Goal: Complete application form

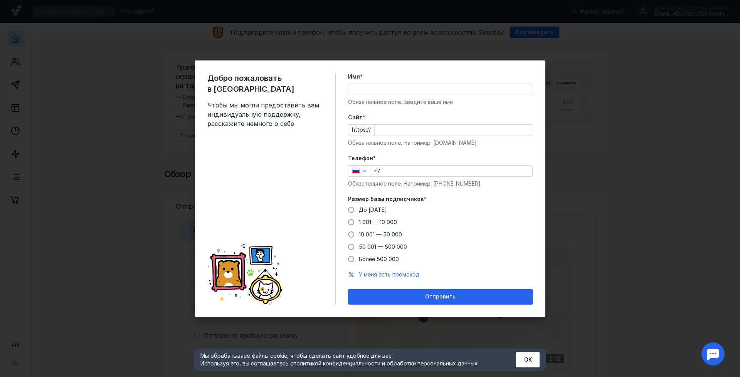
click at [435, 92] on input "Имя *" at bounding box center [440, 89] width 184 height 11
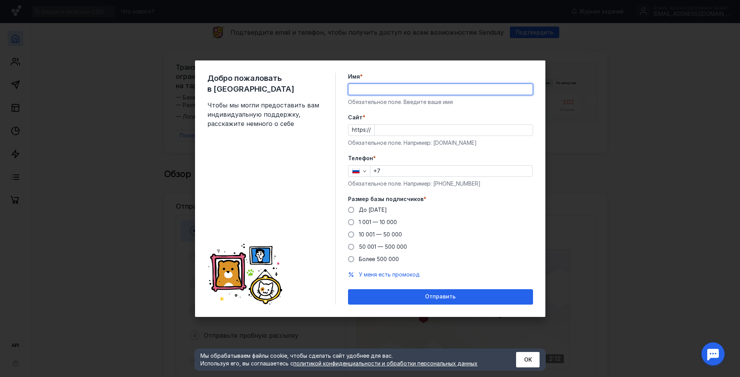
type input "[PERSON_NAME]"
type input "[PHONE_NUMBER]"
click at [417, 131] on input "Cайт *" at bounding box center [453, 130] width 158 height 11
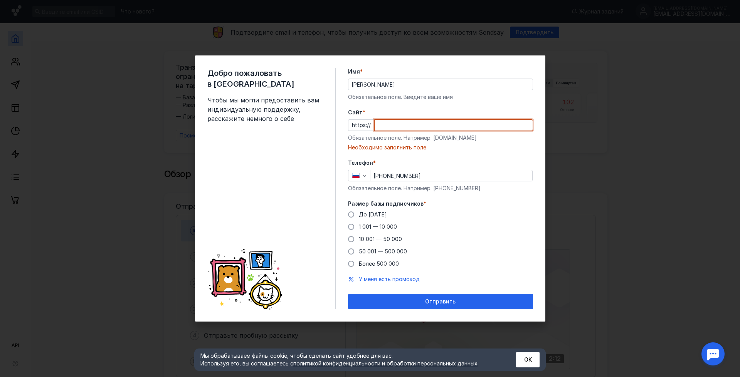
paste input "[TECHNICAL_ID]"
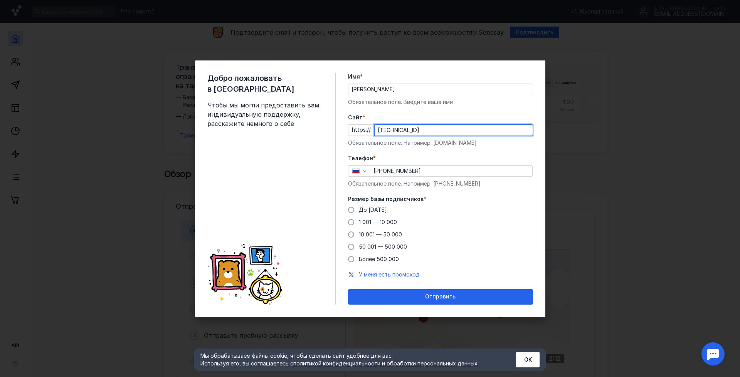
type input "[TECHNICAL_ID]"
click at [362, 130] on div "https:// [TECHNICAL_ID]" at bounding box center [440, 130] width 185 height 12
click at [362, 132] on div "https:// [TECHNICAL_ID]" at bounding box center [440, 130] width 185 height 12
click at [372, 209] on span "До [DATE]" at bounding box center [373, 209] width 28 height 7
click at [0, 0] on input "До [DATE]" at bounding box center [0, 0] width 0 height 0
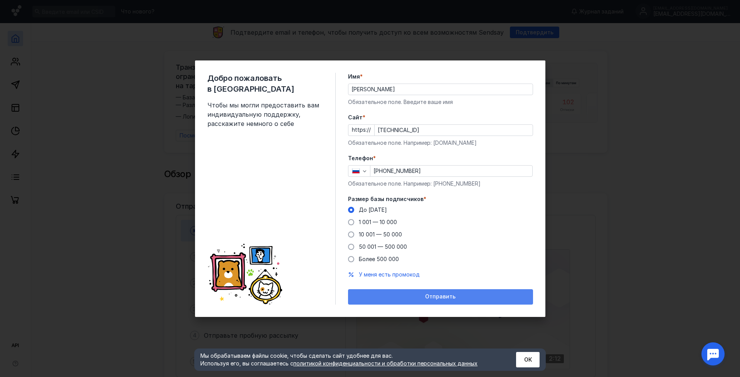
click at [365, 291] on div "Отправить" at bounding box center [440, 296] width 185 height 15
